Goal: Task Accomplishment & Management: Use online tool/utility

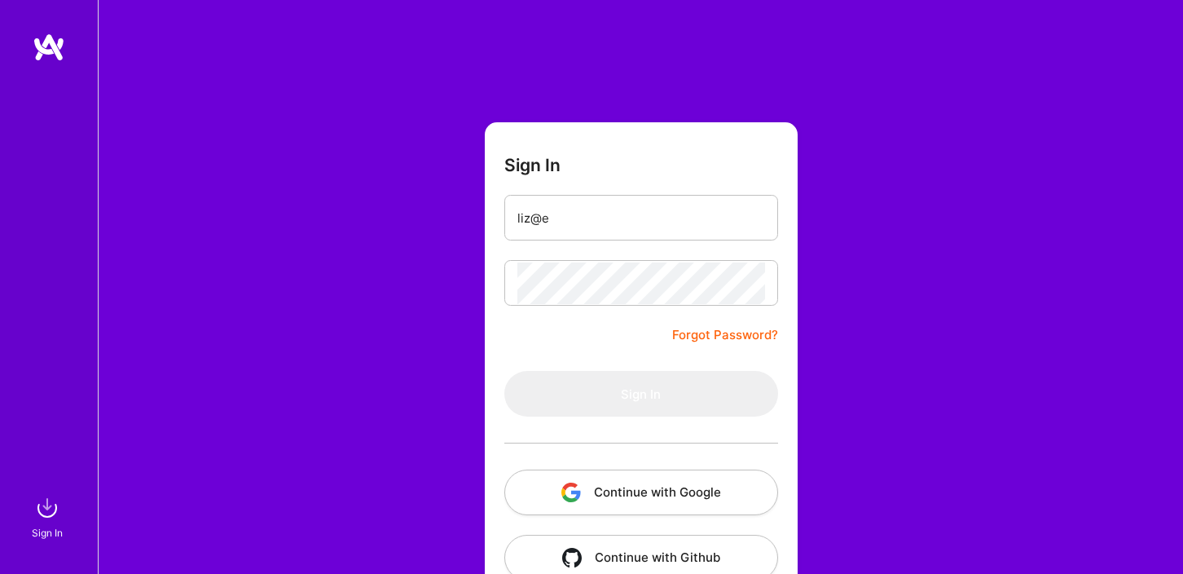
type input "[EMAIL_ADDRESS][DOMAIN_NAME]"
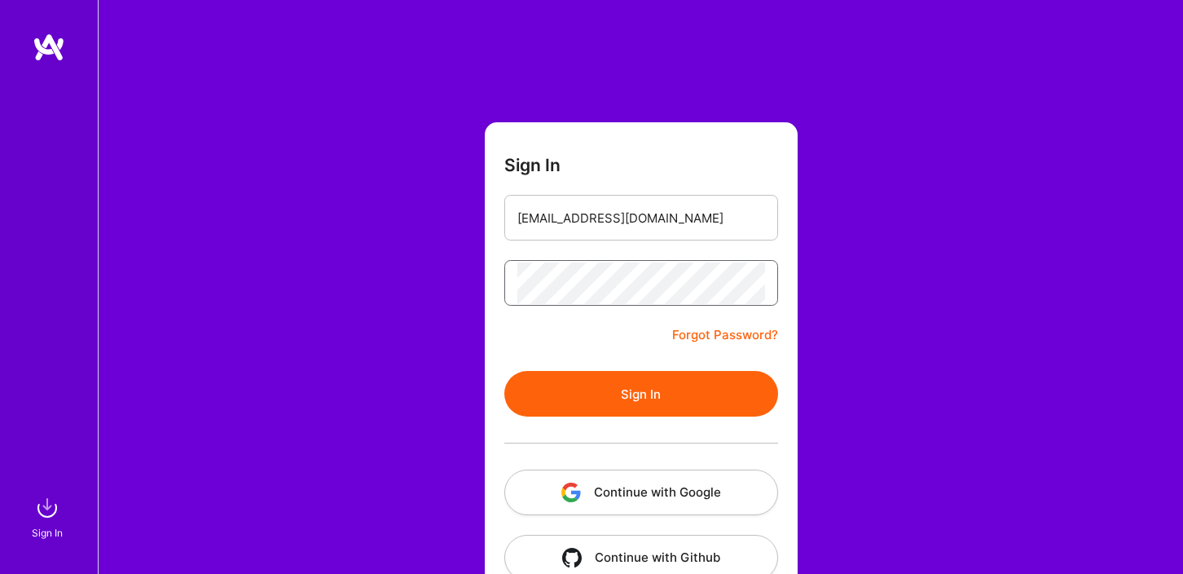
click at [504, 371] on button "Sign In" at bounding box center [641, 394] width 274 height 46
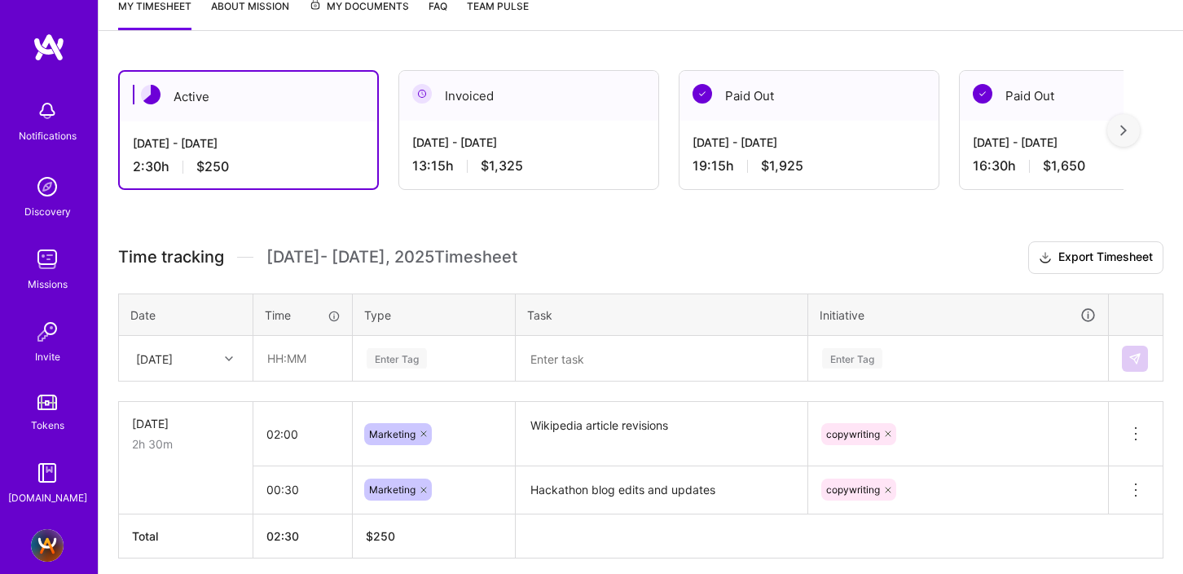
scroll to position [293, 0]
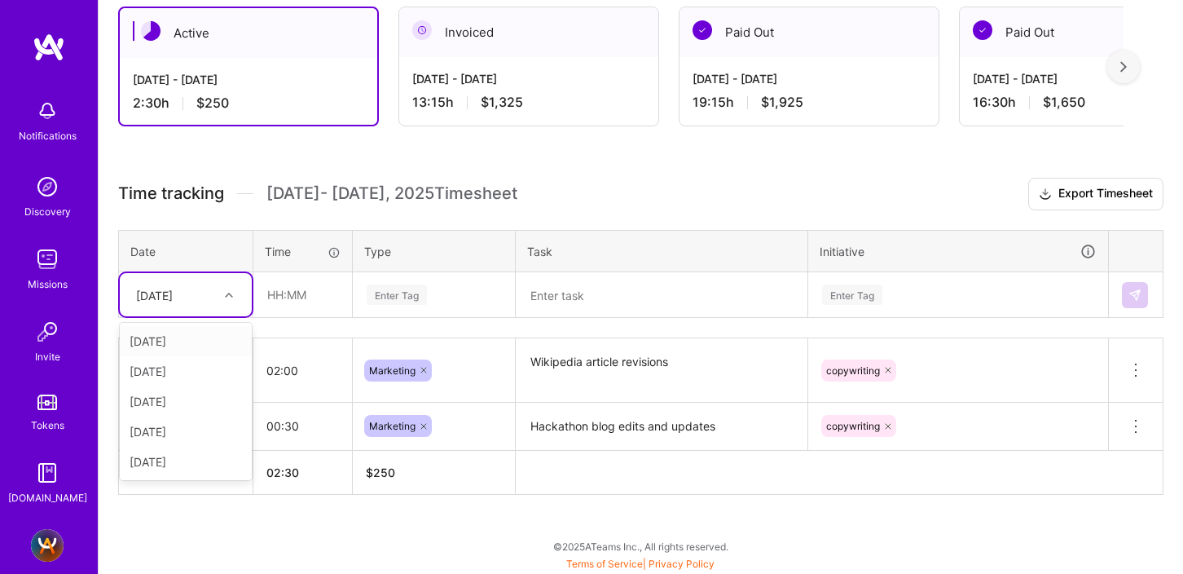
click at [224, 290] on div at bounding box center [230, 294] width 25 height 21
click at [224, 291] on div at bounding box center [230, 294] width 25 height 21
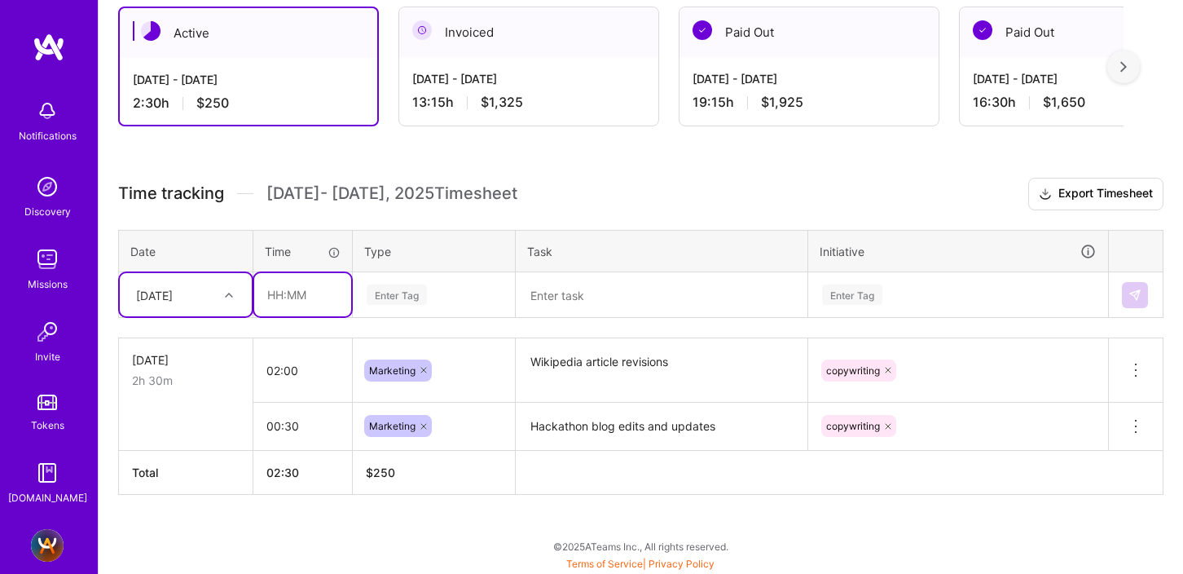
click at [292, 290] on input "text" at bounding box center [302, 294] width 97 height 43
type input "00:45"
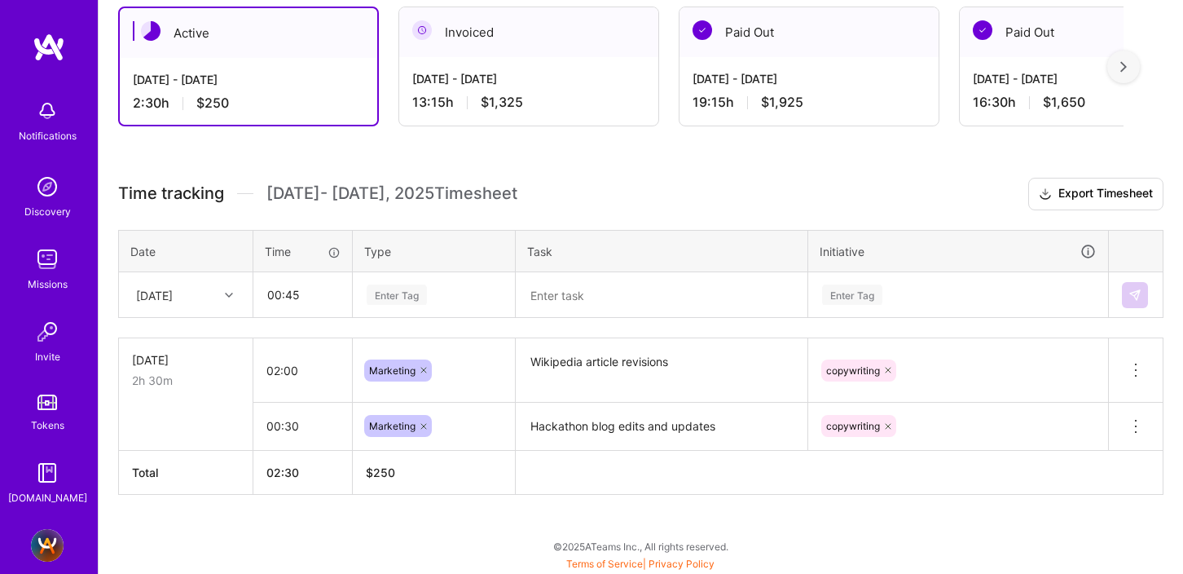
click at [389, 297] on div "Enter Tag" at bounding box center [397, 294] width 60 height 25
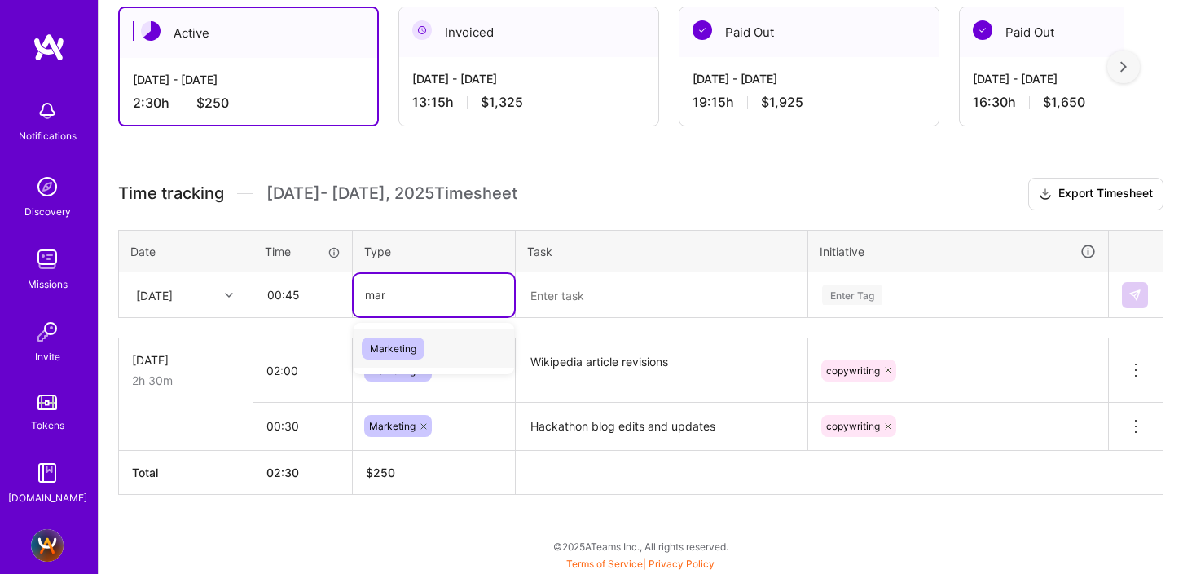
type input "mark"
click at [393, 354] on span "Marketing" at bounding box center [393, 348] width 63 height 22
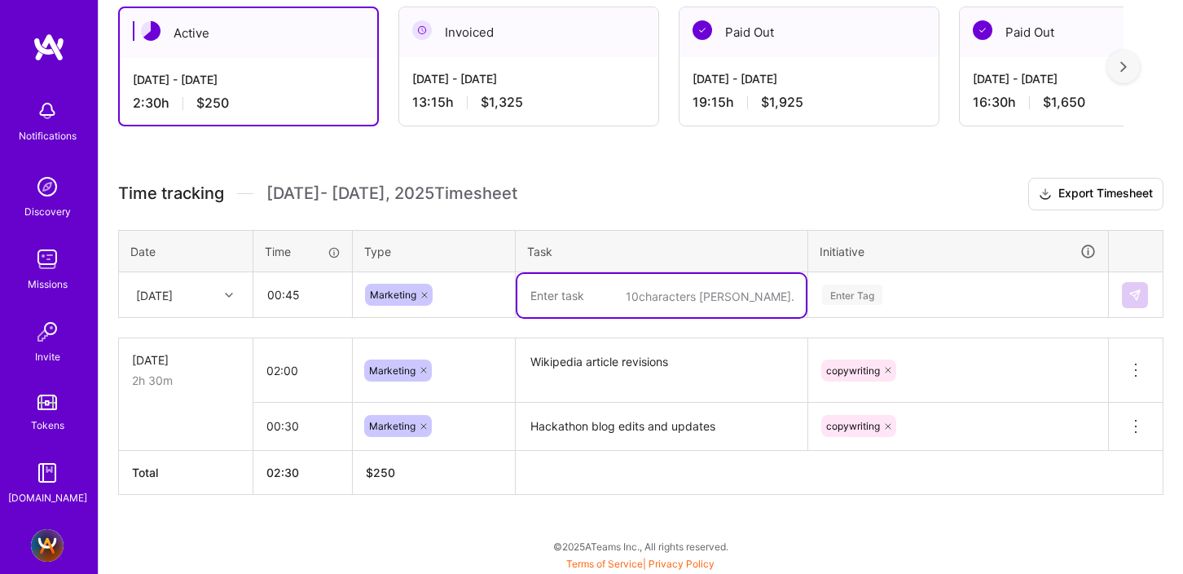
click at [534, 304] on textarea at bounding box center [661, 295] width 288 height 43
type textarea "Creative team standup"
click at [869, 293] on div "Enter Tag" at bounding box center [958, 294] width 298 height 42
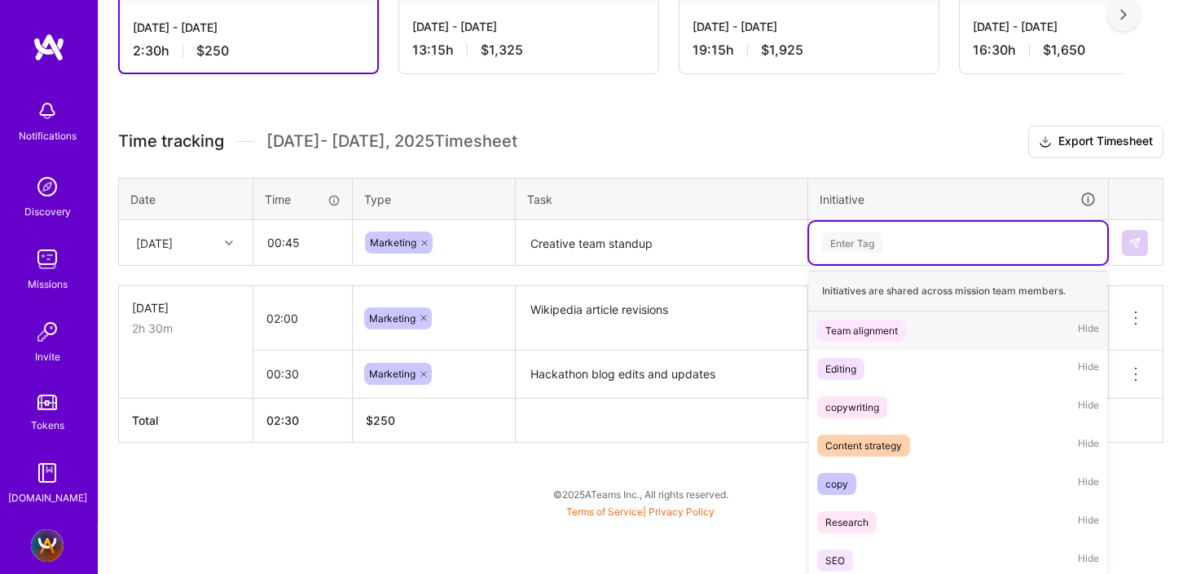
scroll to position [350, 0]
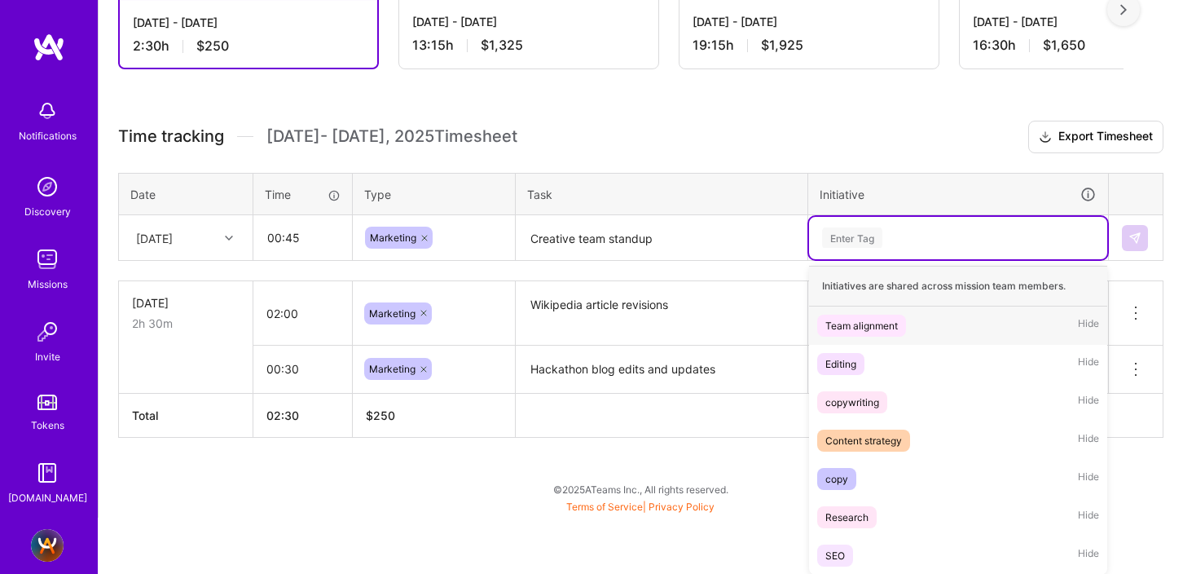
click at [876, 324] on div "Team alignment" at bounding box center [861, 325] width 73 height 17
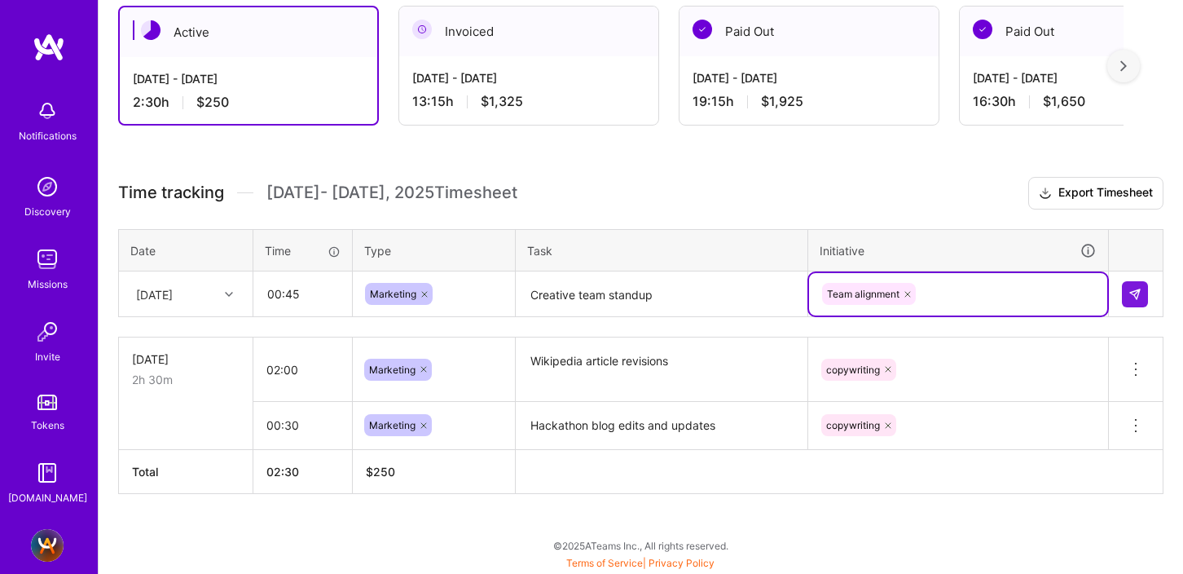
scroll to position [293, 0]
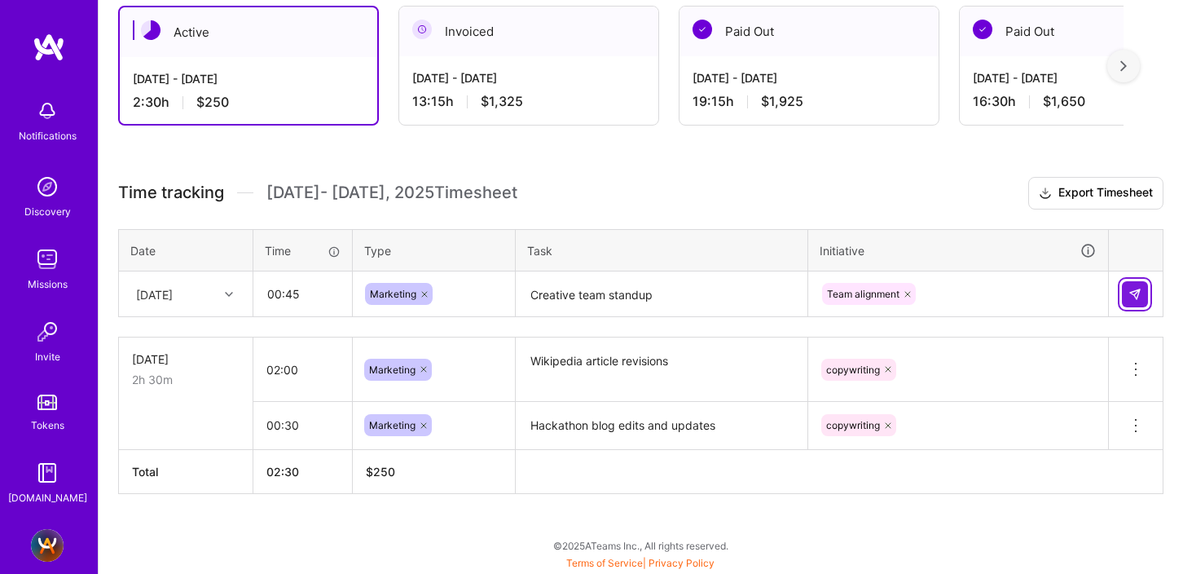
click at [1132, 275] on td at bounding box center [1136, 294] width 55 height 46
